Goal: Transaction & Acquisition: Purchase product/service

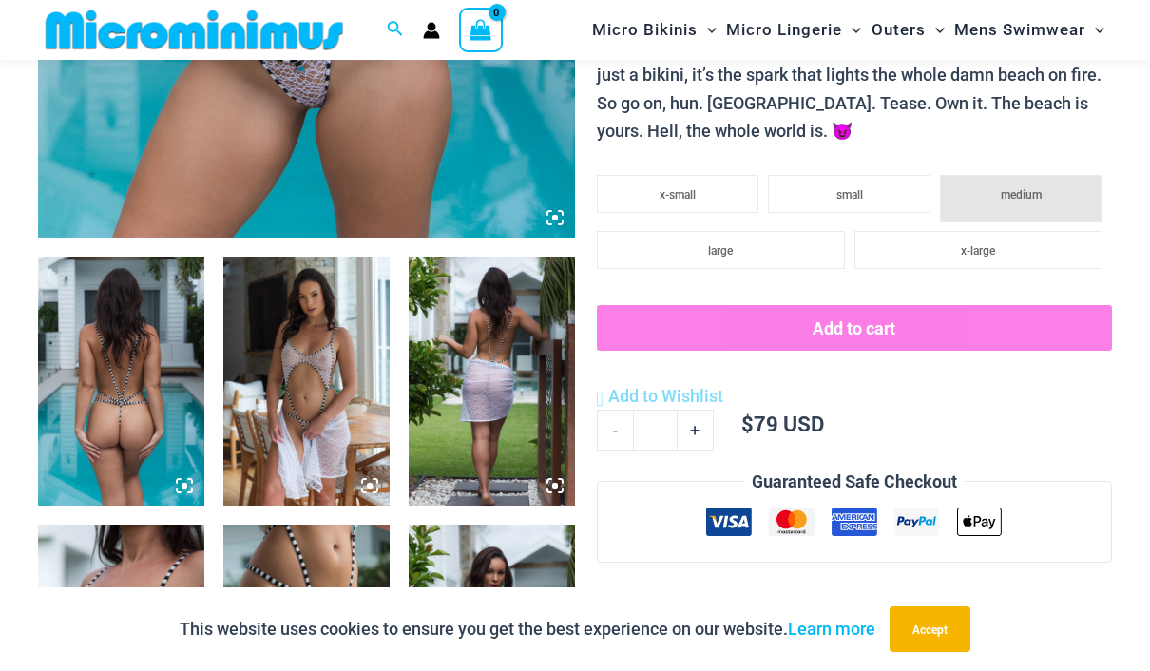
scroll to position [769, 0]
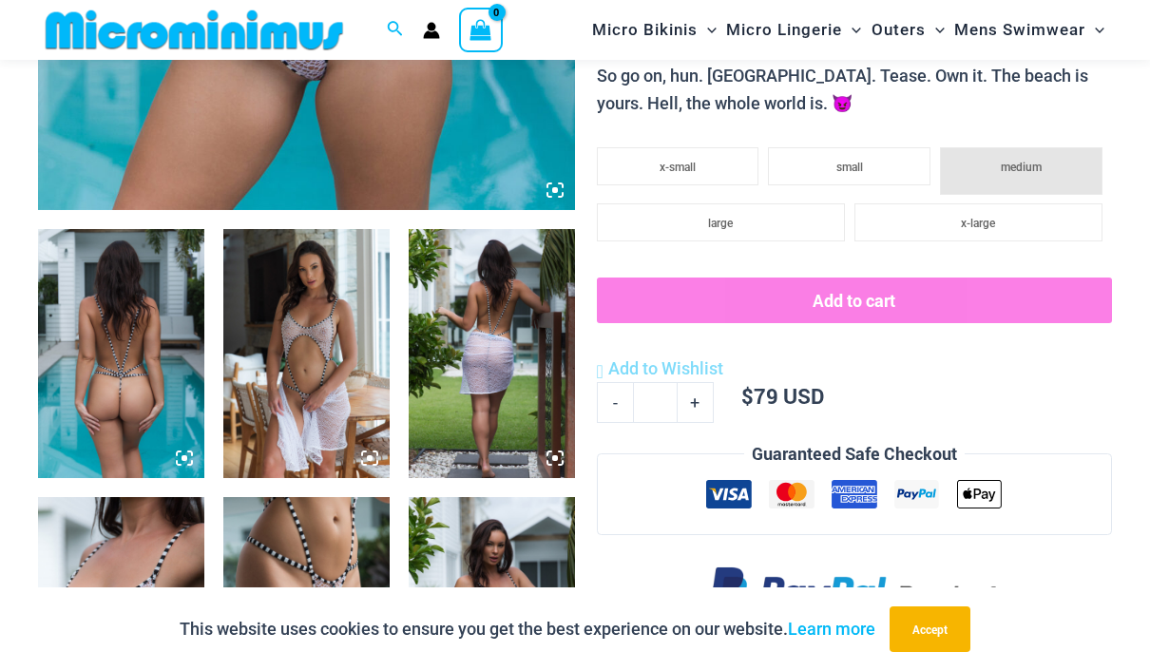
click at [487, 363] on img at bounding box center [492, 354] width 166 height 250
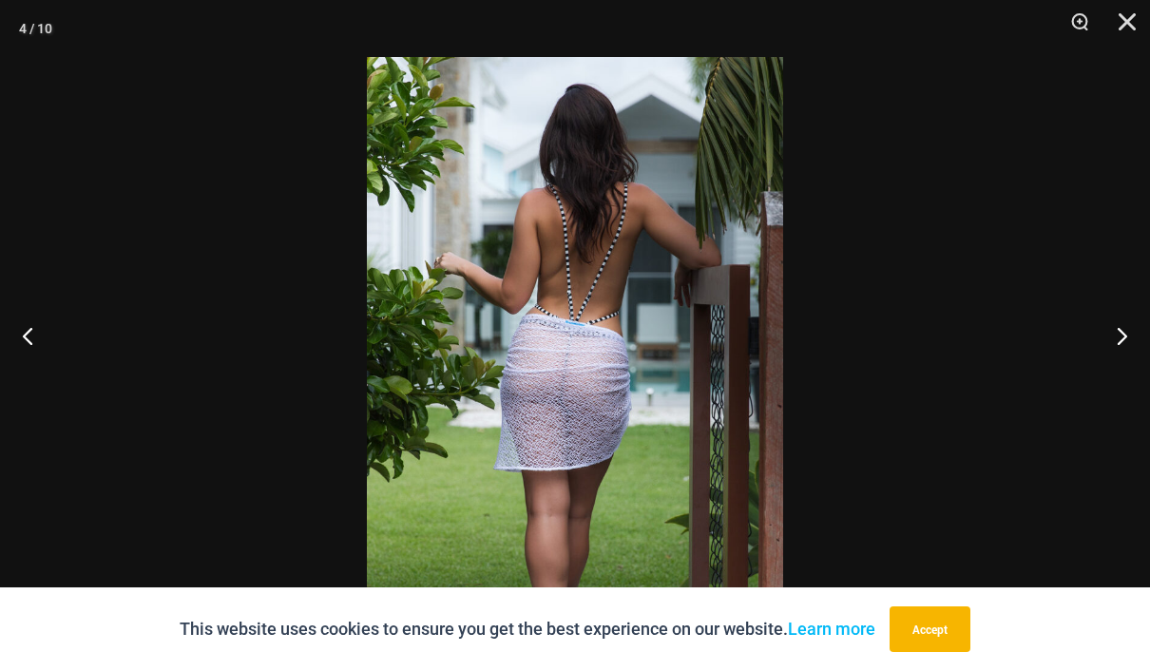
click at [931, 652] on button "Accept" at bounding box center [930, 629] width 81 height 46
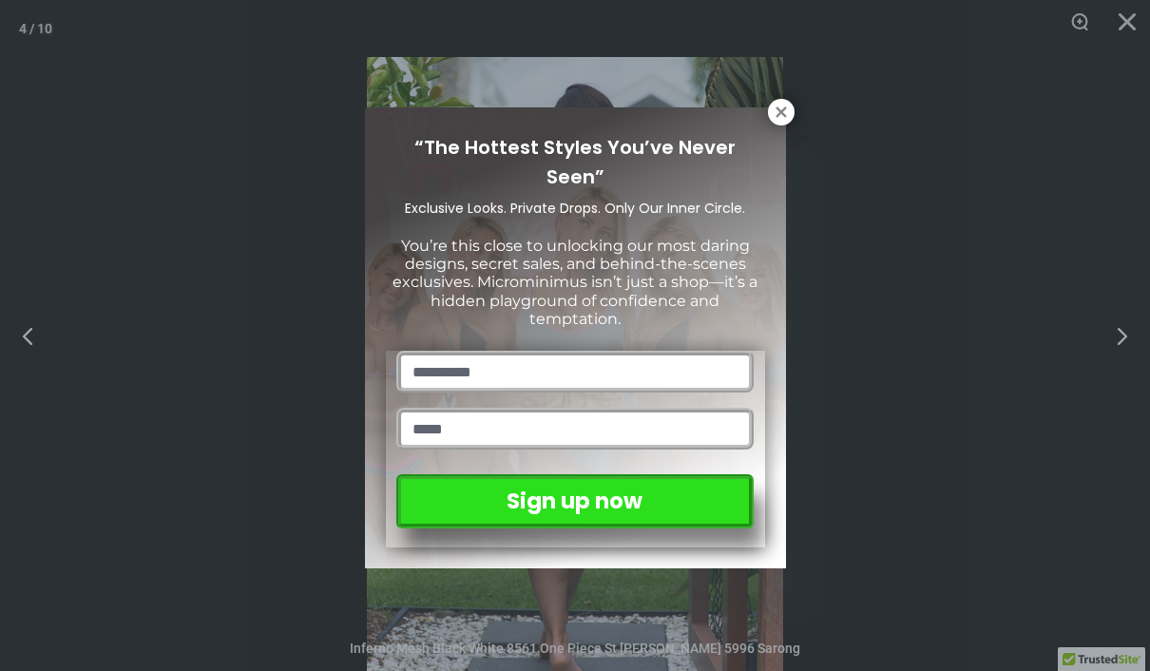
click at [785, 117] on icon at bounding box center [781, 111] width 10 height 10
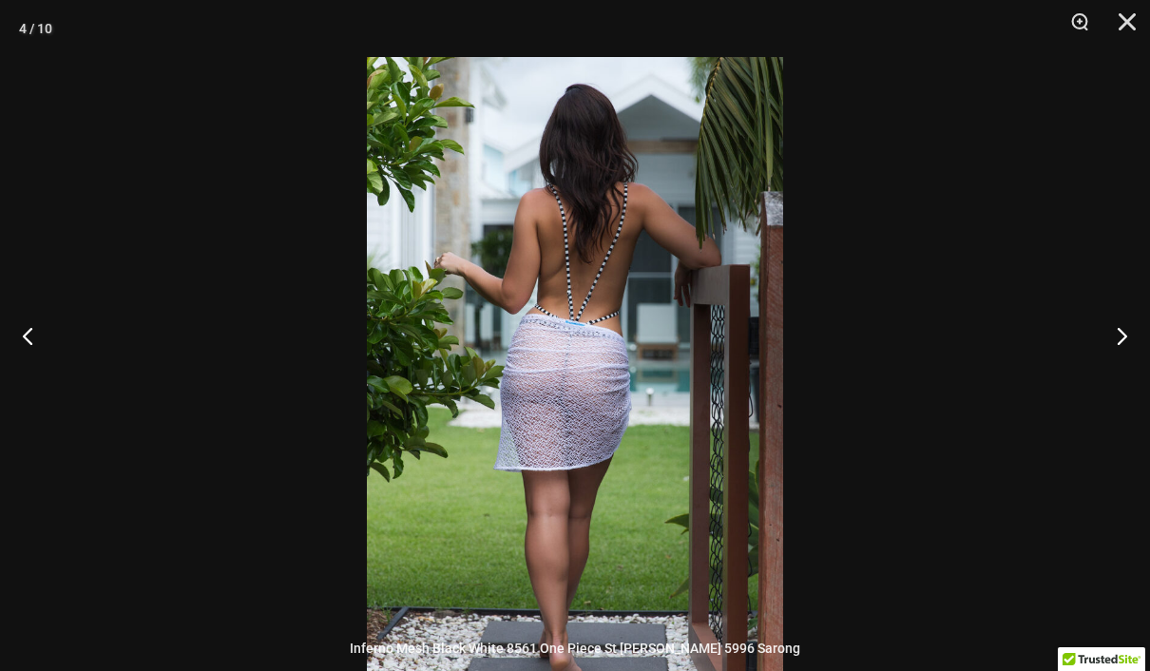
click at [1127, 365] on button "Next" at bounding box center [1114, 335] width 71 height 95
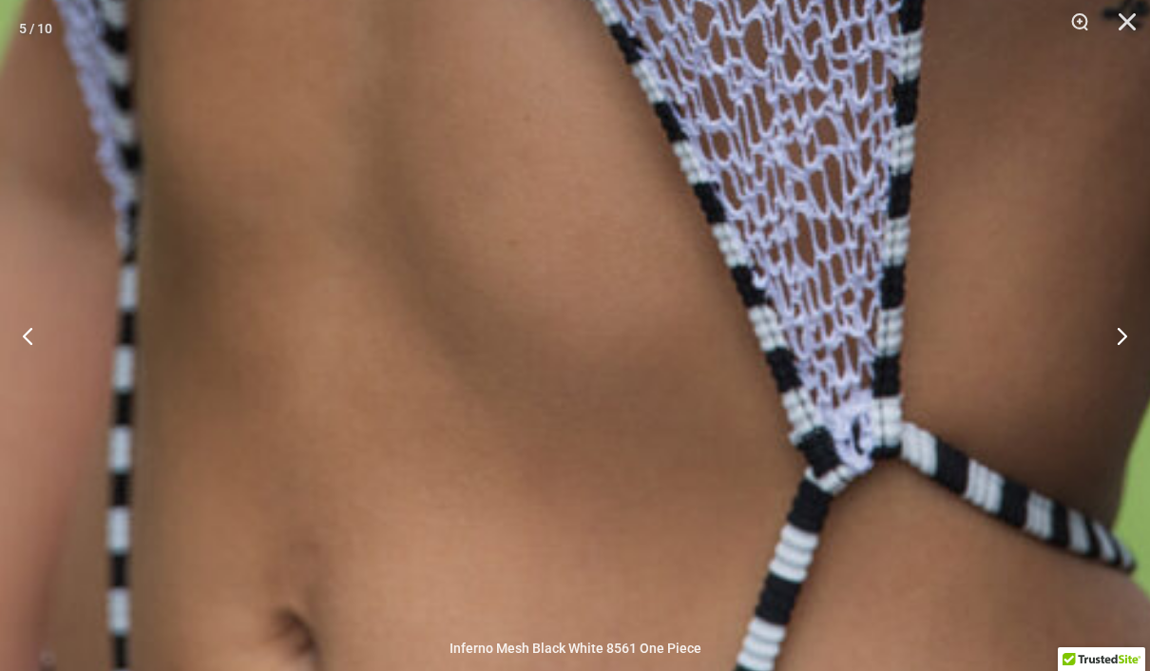
click at [1120, 373] on button "Next" at bounding box center [1114, 335] width 71 height 95
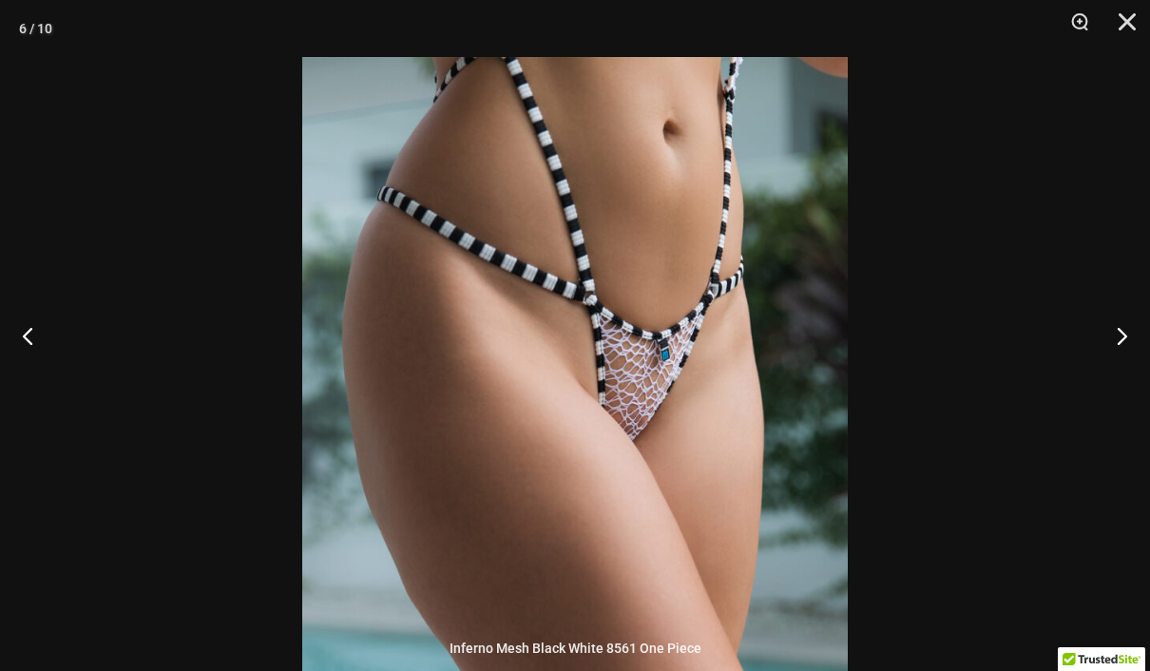
click at [1124, 372] on button "Next" at bounding box center [1114, 335] width 71 height 95
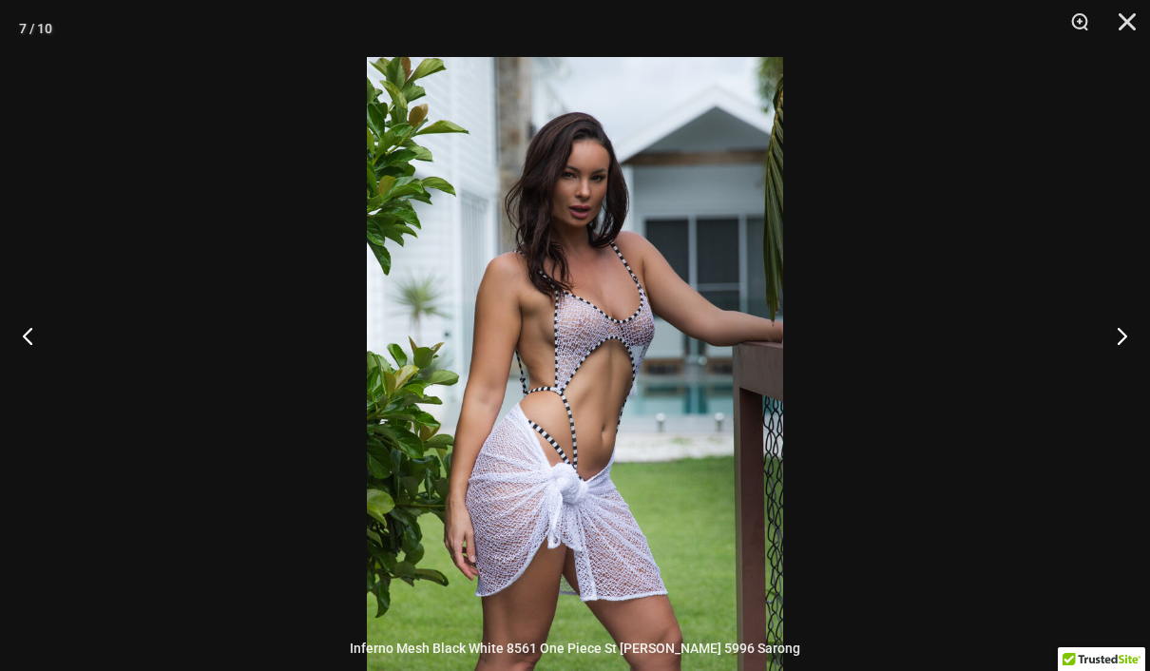
click at [1121, 367] on button "Next" at bounding box center [1114, 335] width 71 height 95
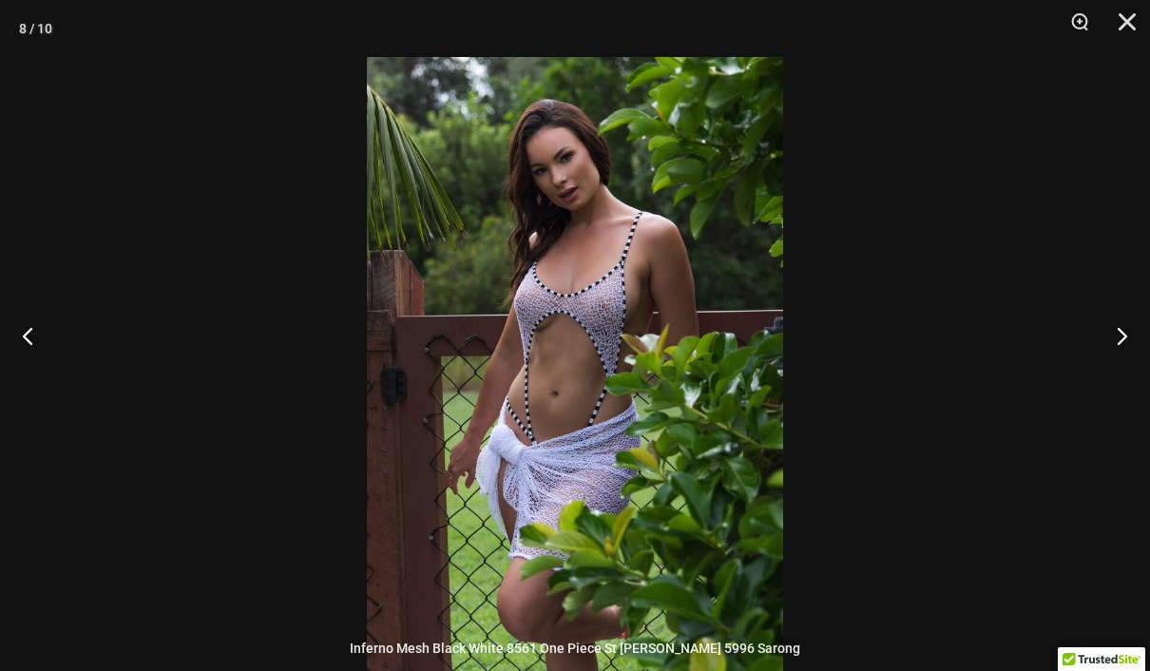
click at [1120, 375] on button "Next" at bounding box center [1114, 335] width 71 height 95
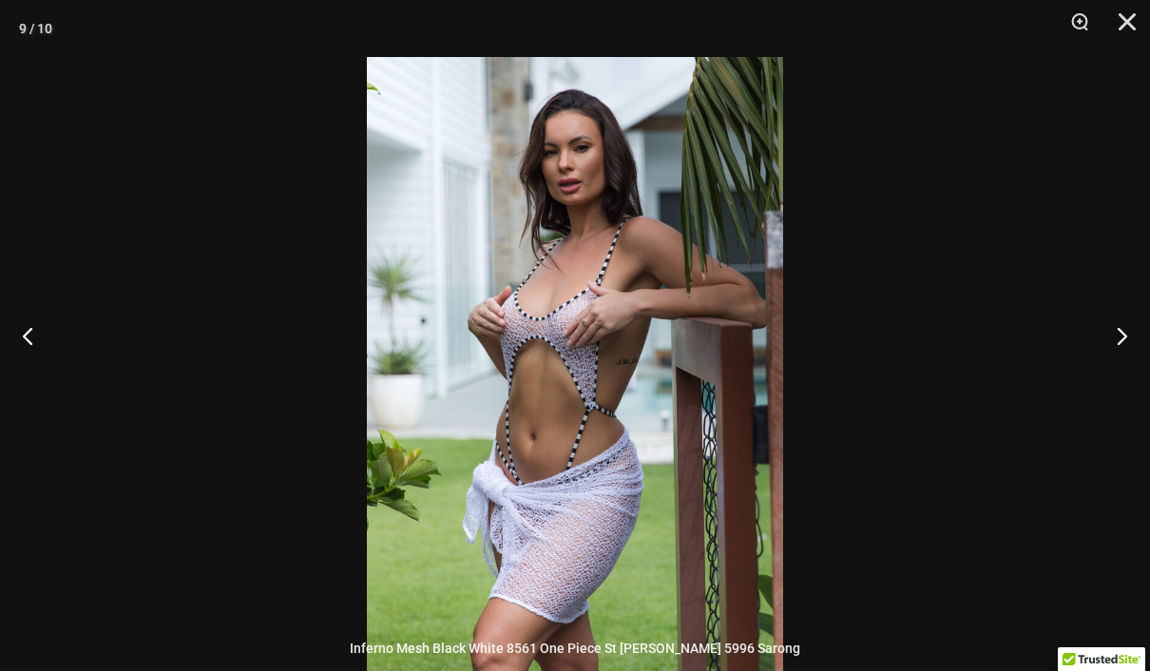
click at [1117, 373] on button "Next" at bounding box center [1114, 335] width 71 height 95
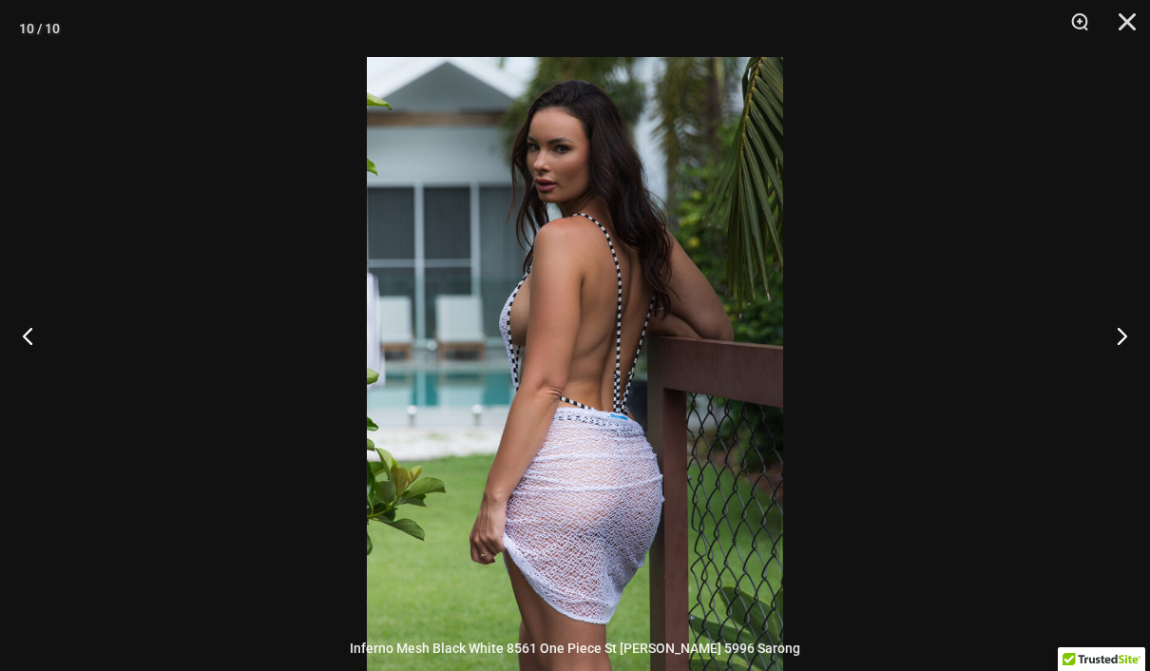
click at [1113, 374] on button "Next" at bounding box center [1114, 335] width 71 height 95
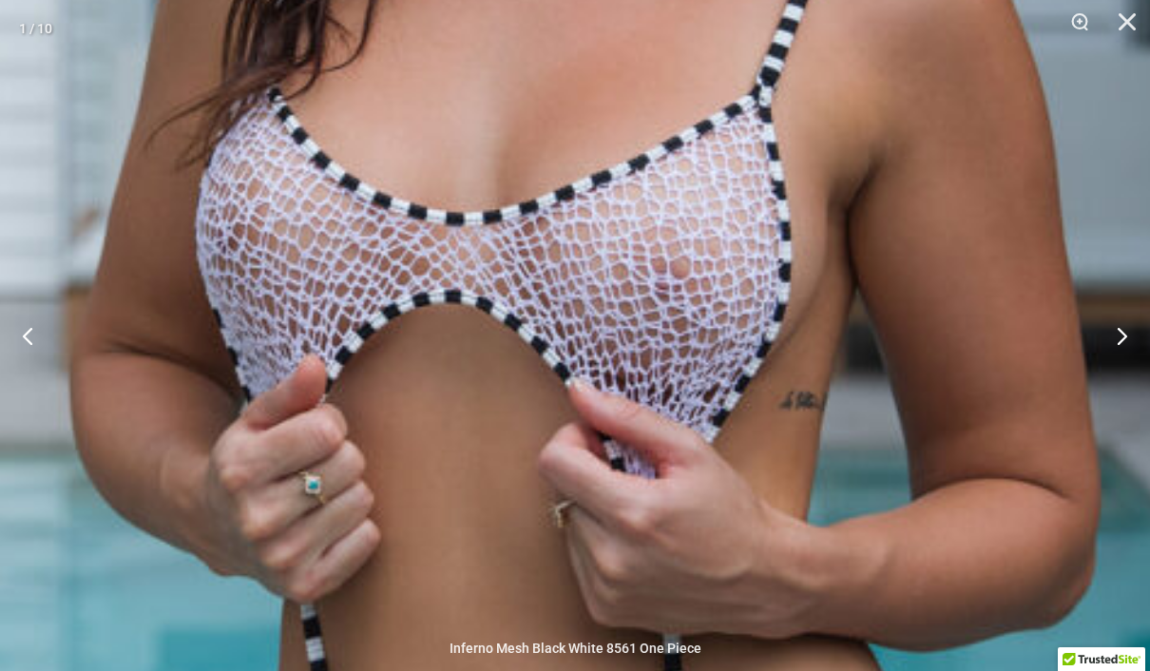
click at [763, 496] on img at bounding box center [595, 321] width 1666 height 2498
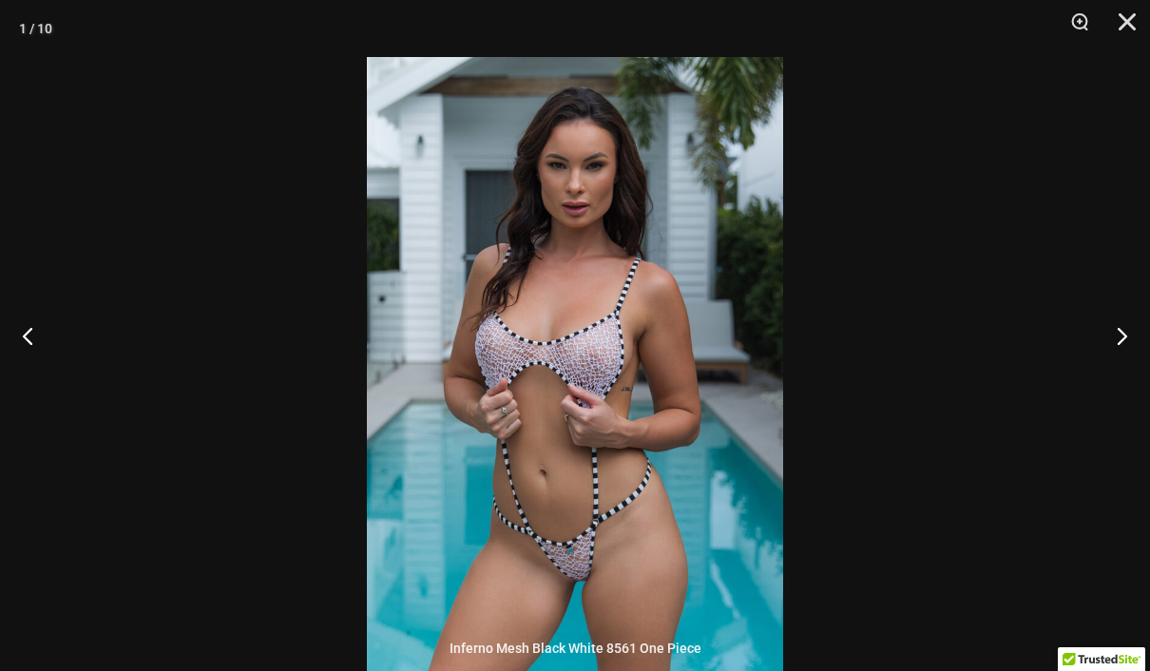
click at [1122, 372] on button "Next" at bounding box center [1114, 335] width 71 height 95
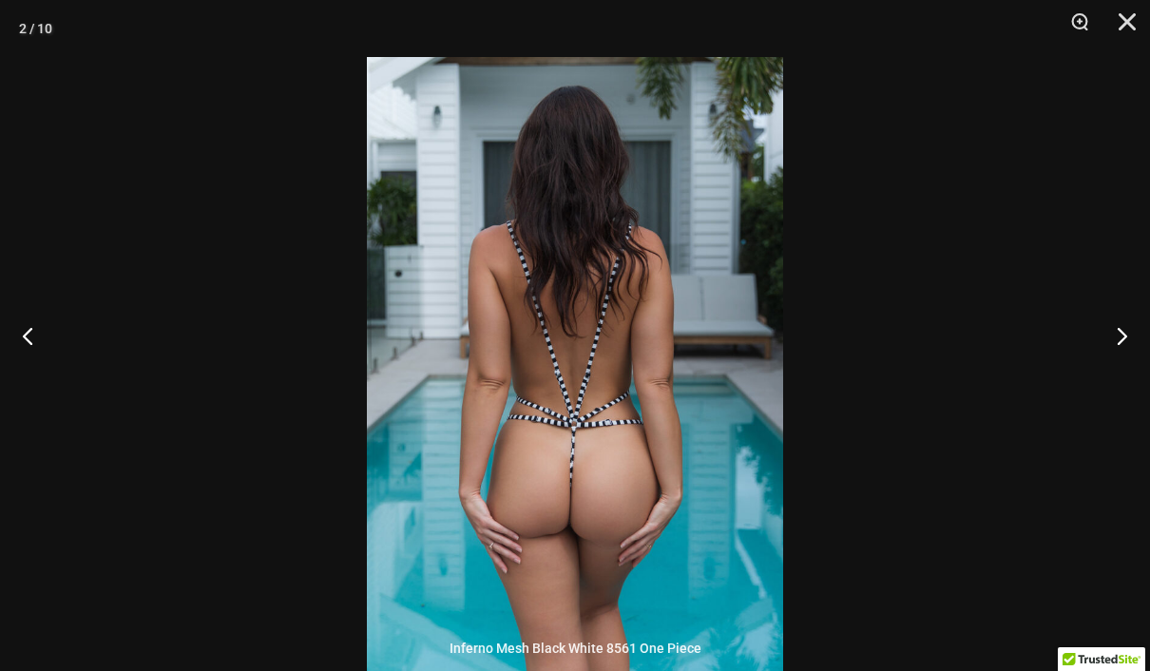
click at [1113, 377] on button "Next" at bounding box center [1114, 335] width 71 height 95
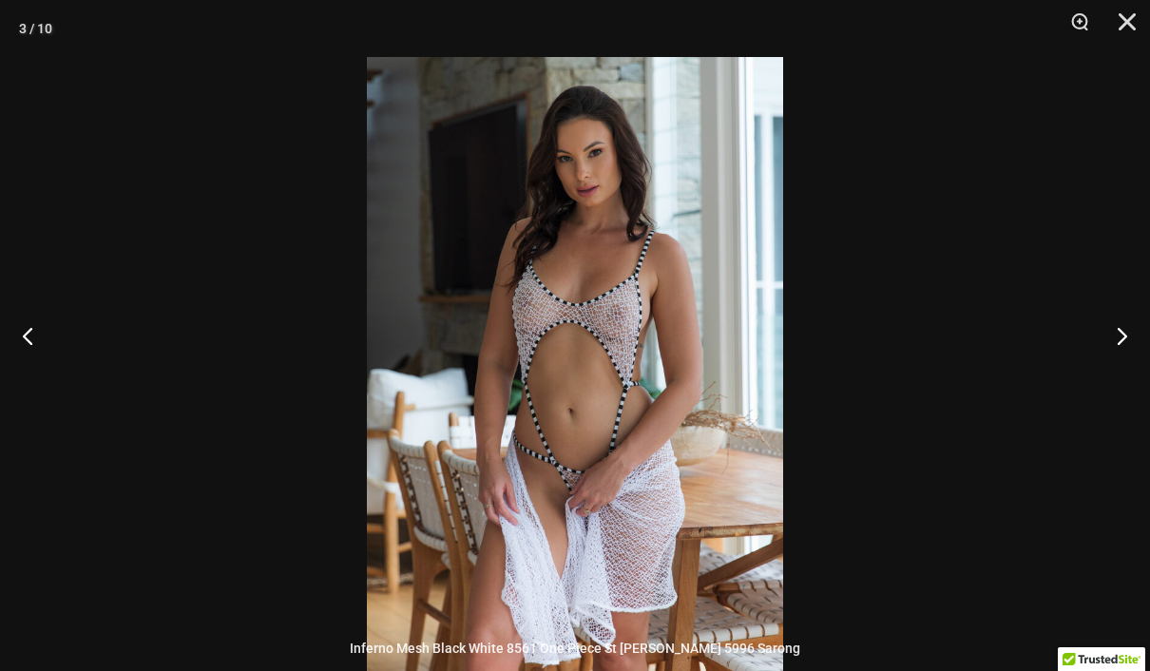
click at [1125, 29] on button "Close" at bounding box center [1121, 28] width 48 height 57
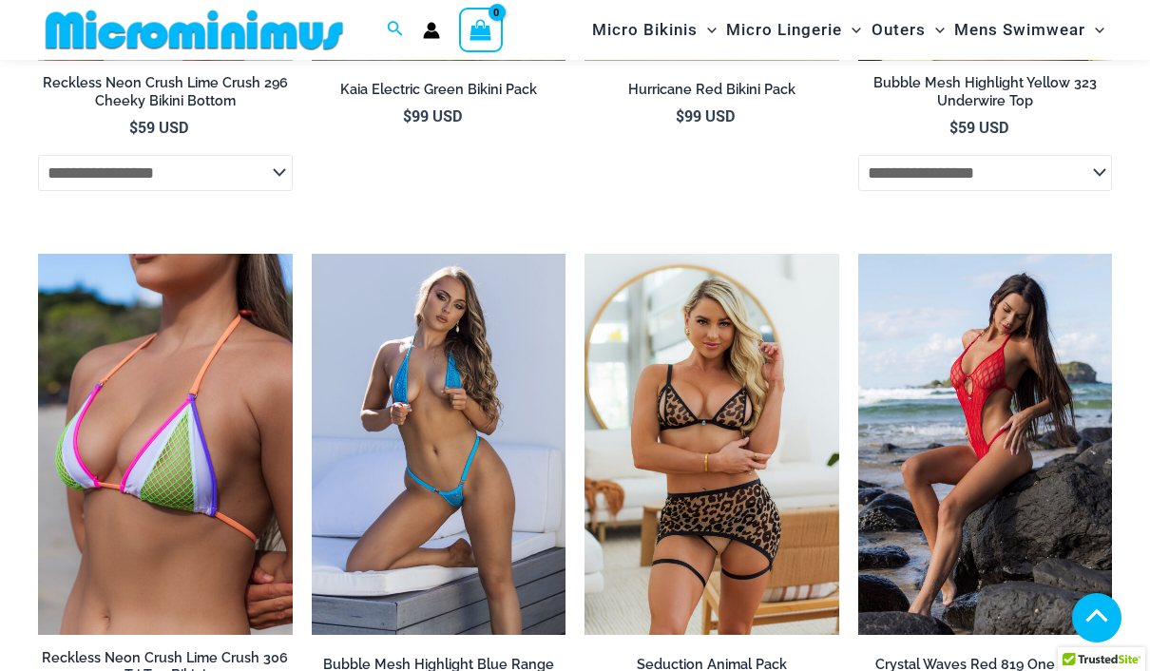
scroll to position [2840, 0]
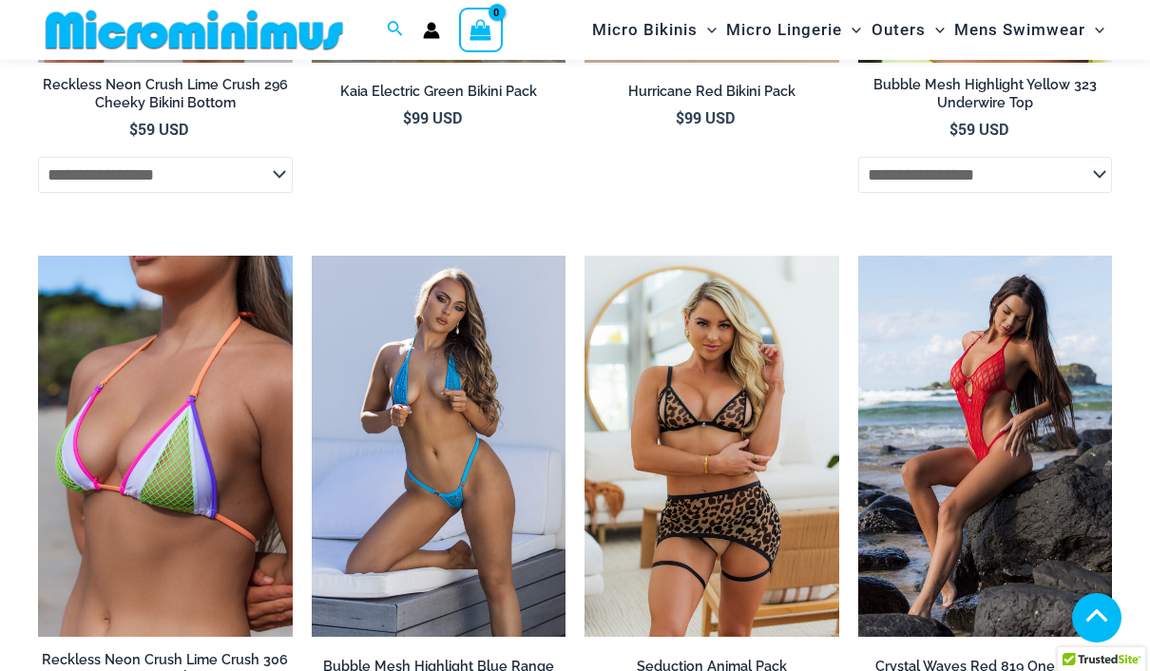
click at [858, 256] on img at bounding box center [858, 256] width 0 height 0
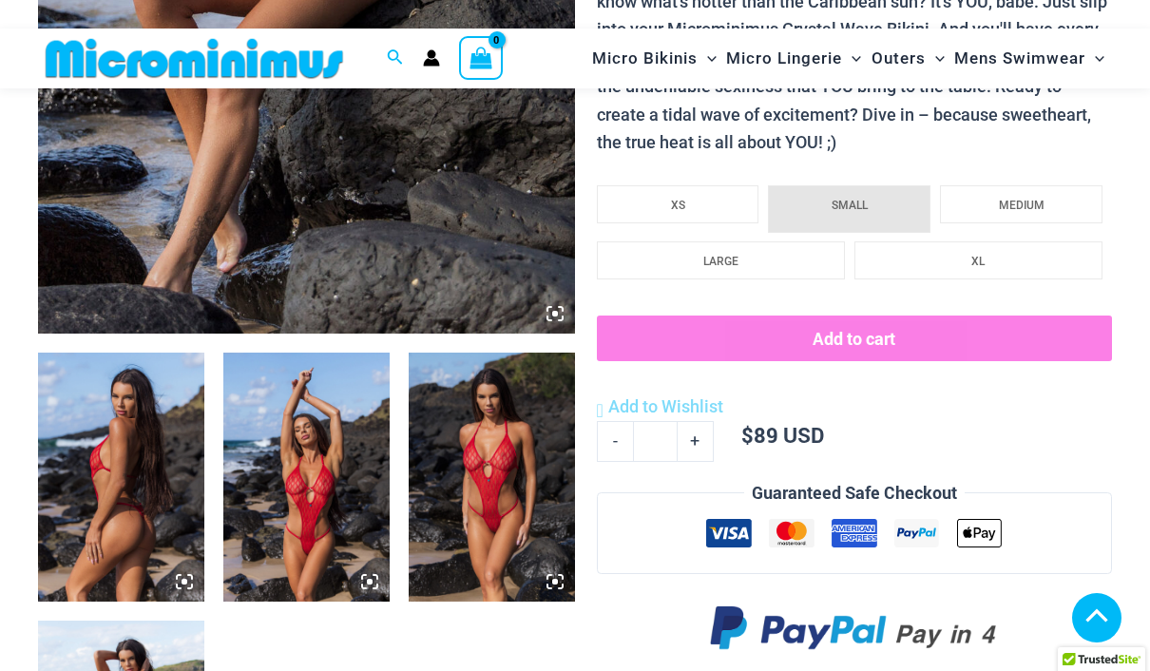
scroll to position [661, 0]
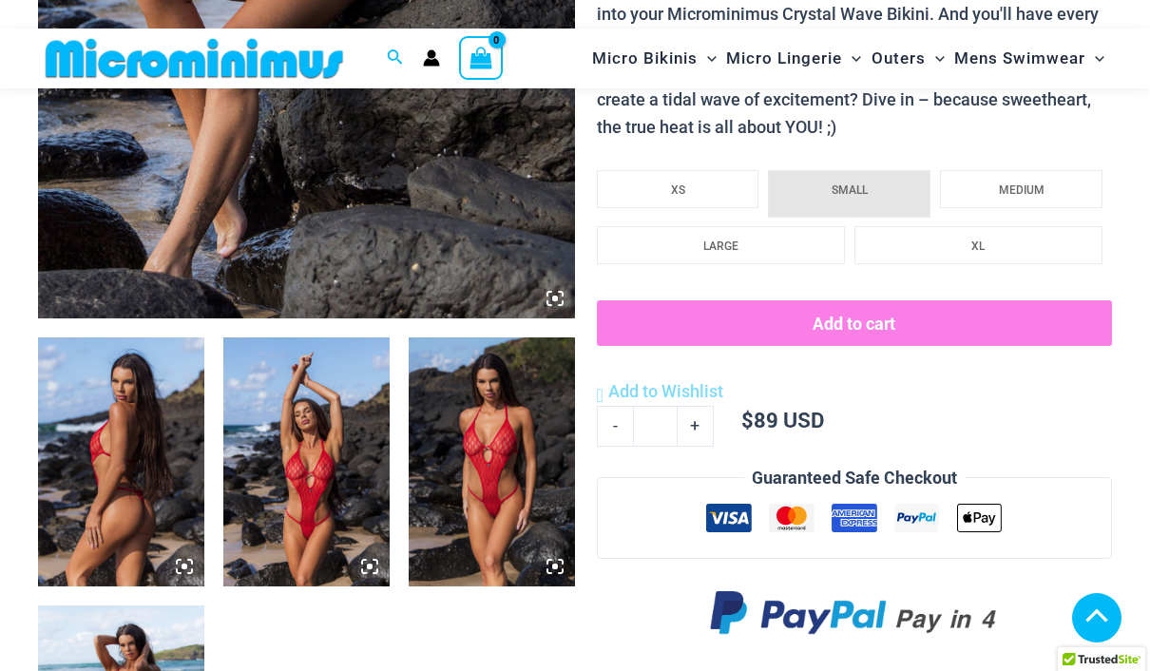
click at [513, 487] on img at bounding box center [492, 462] width 166 height 250
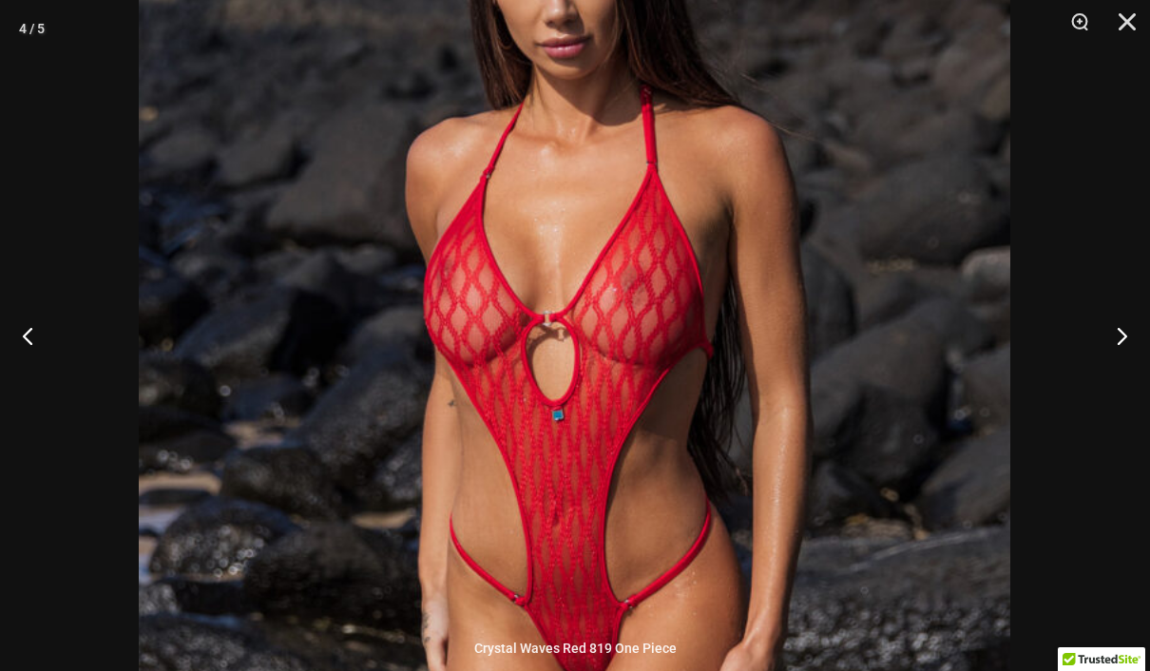
click at [1115, 383] on button "Next" at bounding box center [1114, 335] width 71 height 95
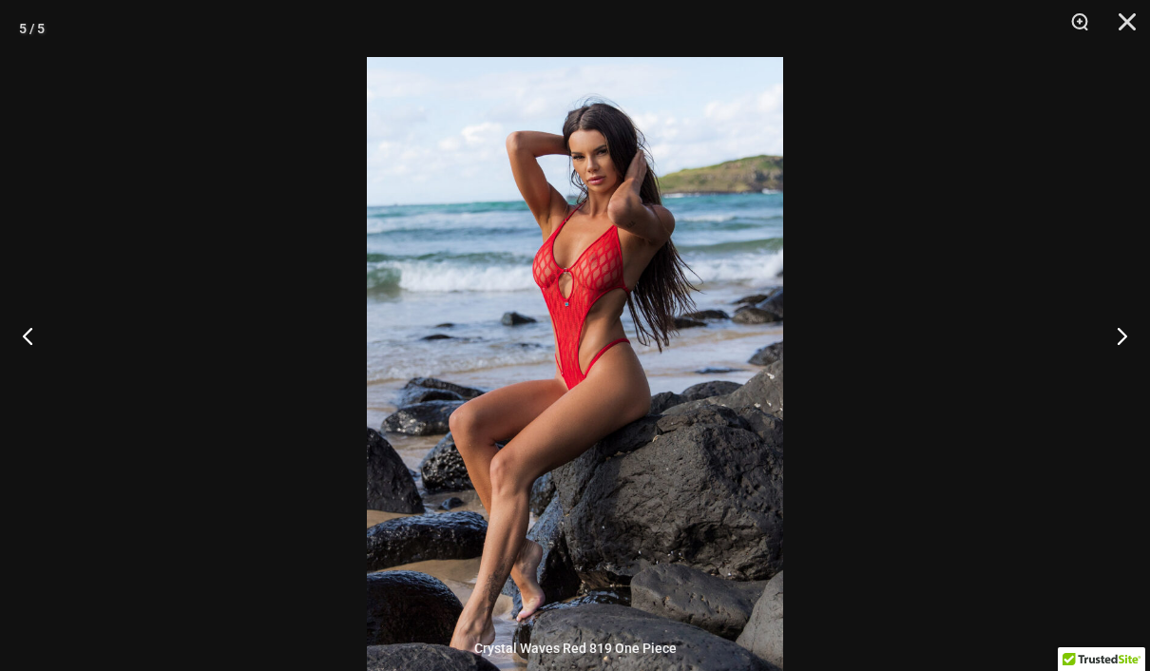
click at [1116, 377] on button "Next" at bounding box center [1114, 335] width 71 height 95
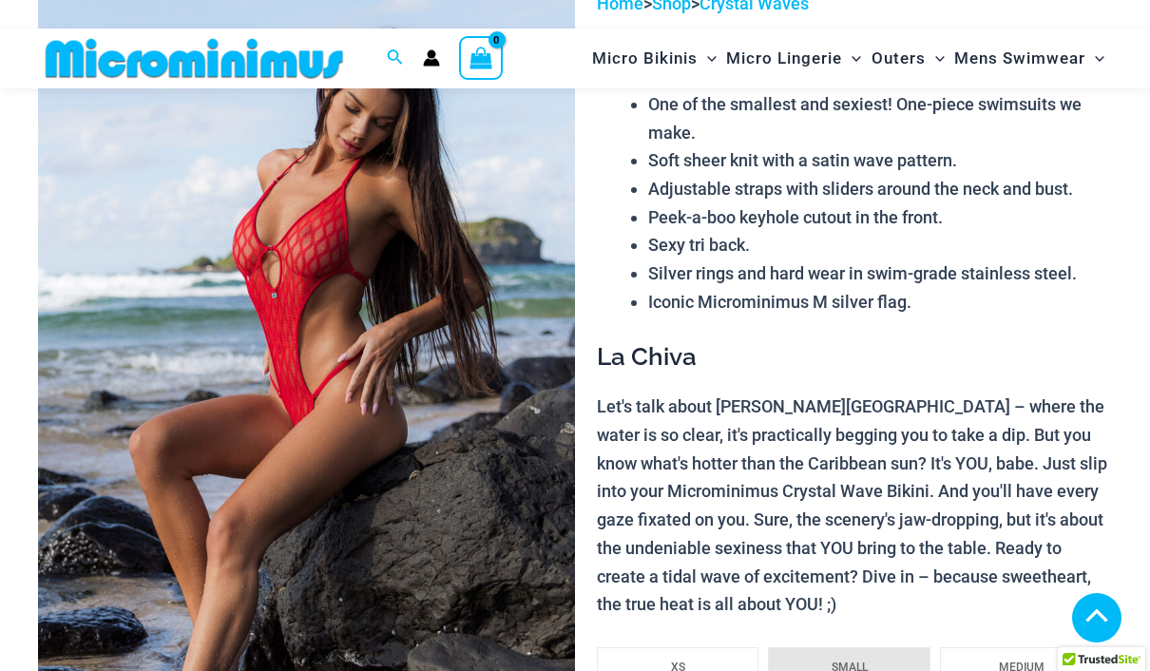
scroll to position [0, 0]
